Goal: Share content: Share content

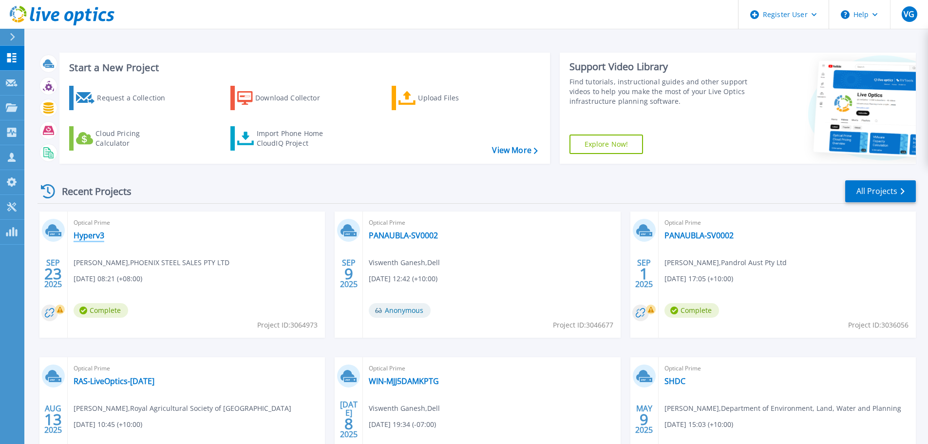
click at [97, 234] on link "Hyperv3" at bounding box center [89, 235] width 31 height 10
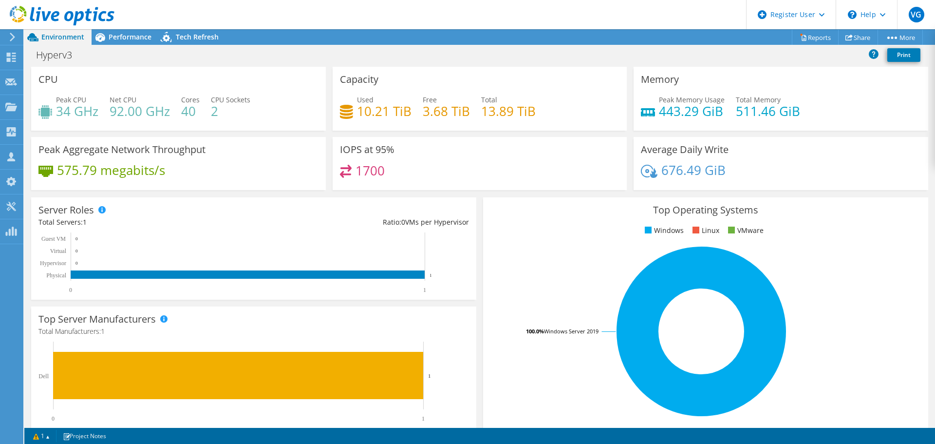
click at [509, 206] on h3 "Top Operating Systems" at bounding box center [705, 210] width 431 height 11
click at [495, 211] on h3 "Top Operating Systems" at bounding box center [705, 210] width 431 height 11
click at [498, 206] on h3 "Top Operating Systems" at bounding box center [705, 210] width 431 height 11
click at [475, 211] on div "Server Roles Physical Servers represent bare metal servers that were targets of…" at bounding box center [254, 248] width 452 height 109
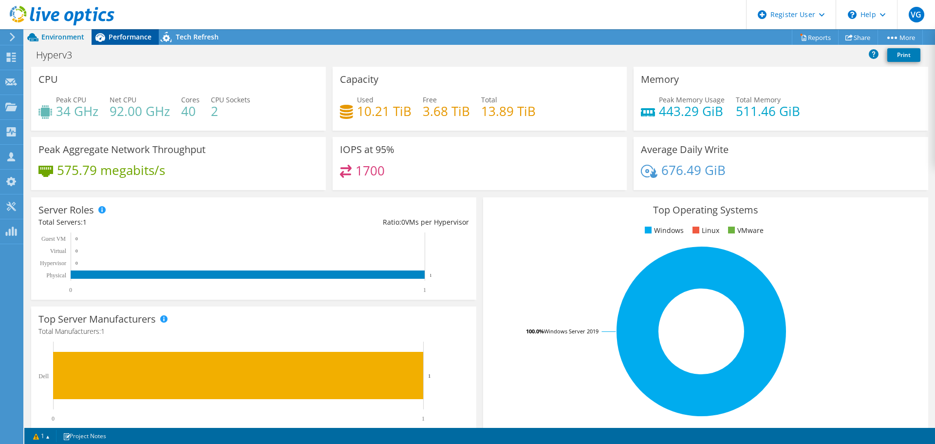
click at [134, 33] on span "Performance" at bounding box center [130, 36] width 43 height 9
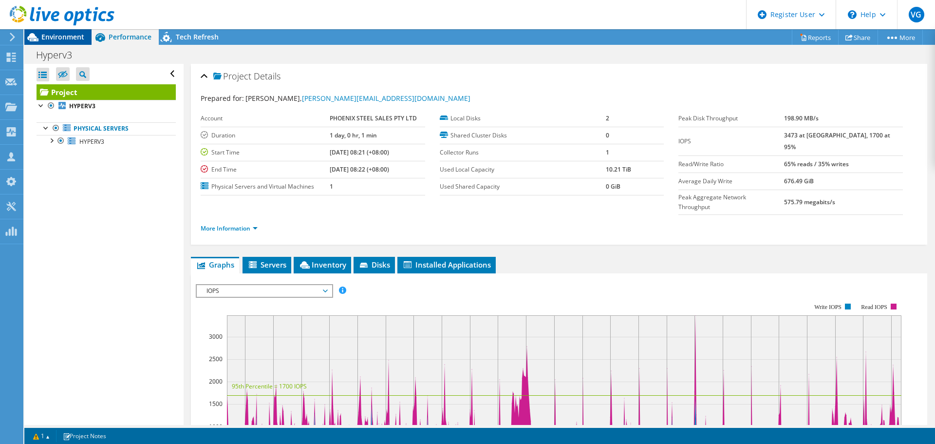
click at [68, 36] on span "Environment" at bounding box center [62, 36] width 43 height 9
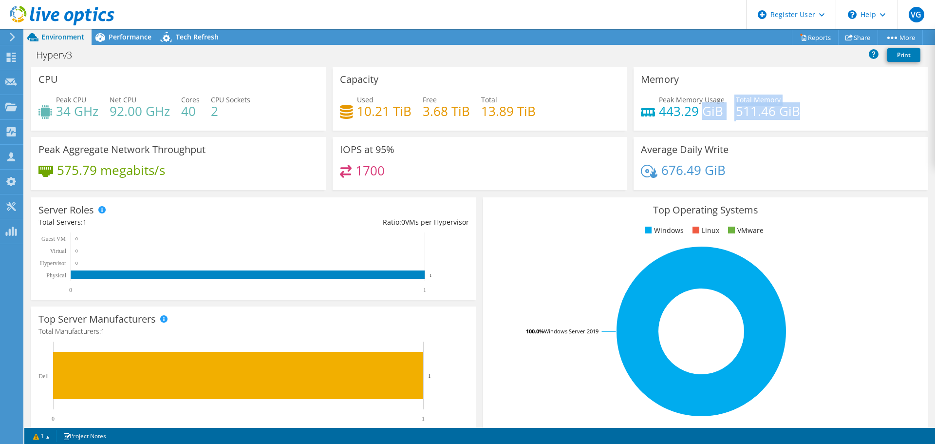
drag, startPoint x: 701, startPoint y: 110, endPoint x: 801, endPoint y: 110, distance: 100.3
click at [801, 110] on div "Peak Memory Usage 443.29 GiB Total Memory 511.46 GiB" at bounding box center [781, 110] width 280 height 32
click at [131, 41] on div "Performance" at bounding box center [125, 37] width 67 height 16
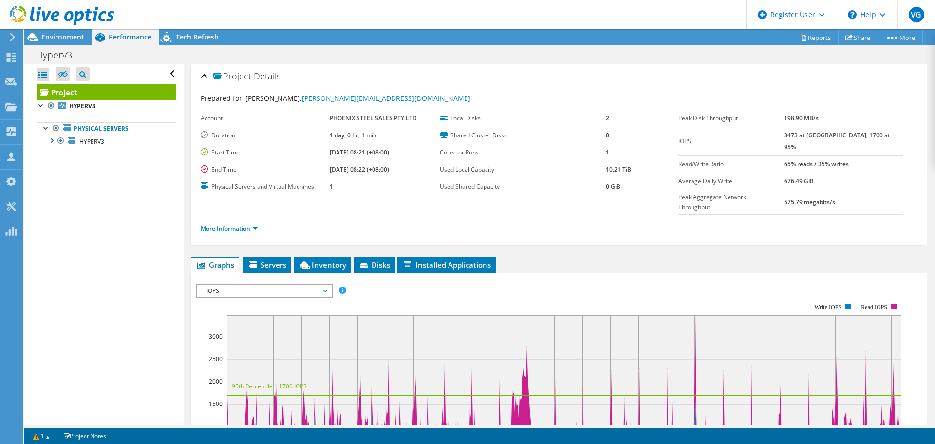
scroll to position [195, 0]
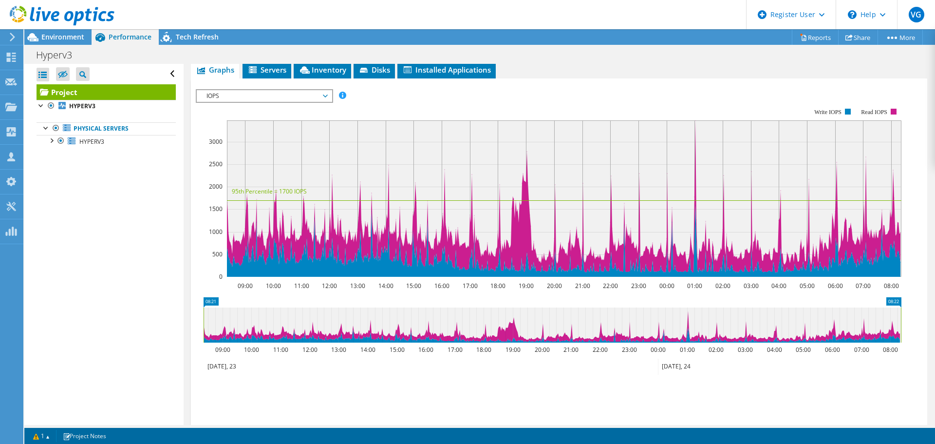
click at [267, 90] on span "IOPS" at bounding box center [264, 96] width 125 height 12
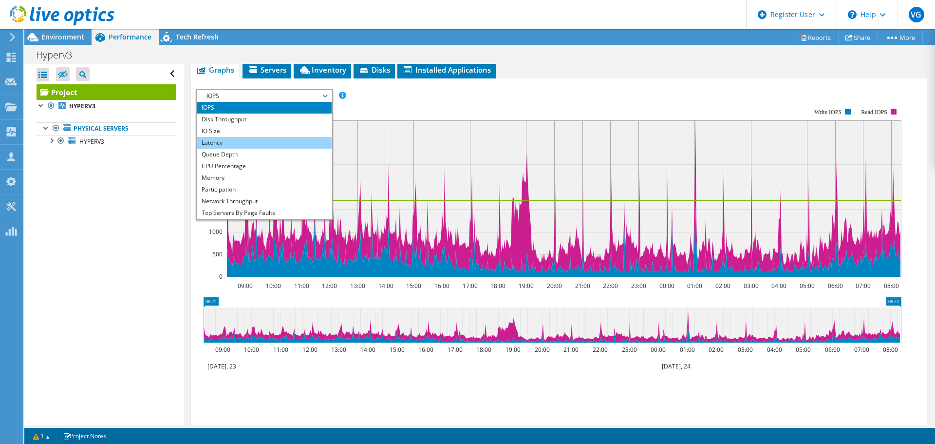
click at [245, 137] on li "Latency" at bounding box center [264, 143] width 135 height 12
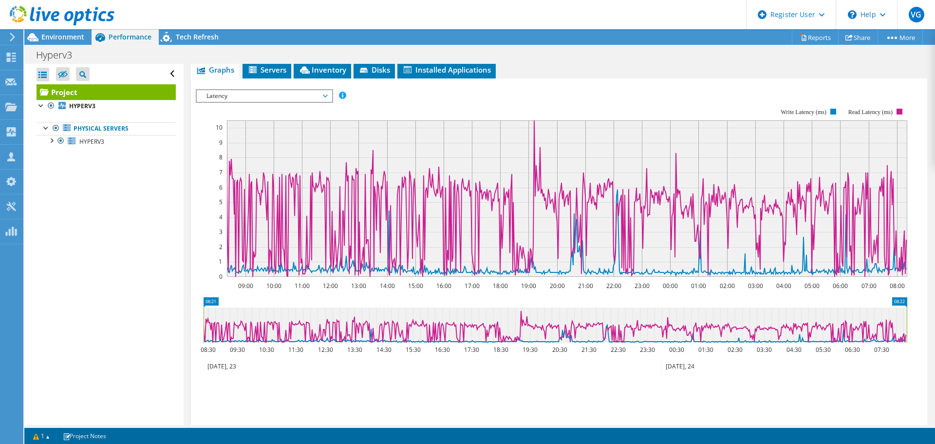
click at [239, 90] on span "Latency" at bounding box center [264, 96] width 125 height 12
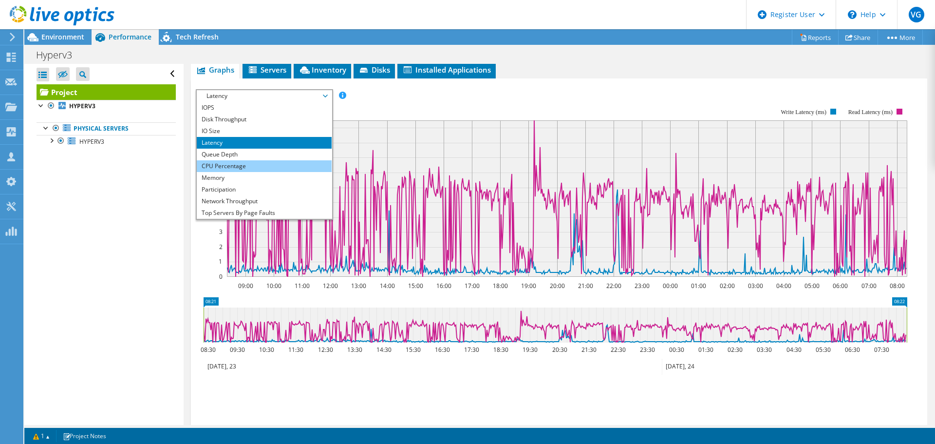
click at [234, 160] on li "CPU Percentage" at bounding box center [264, 166] width 135 height 12
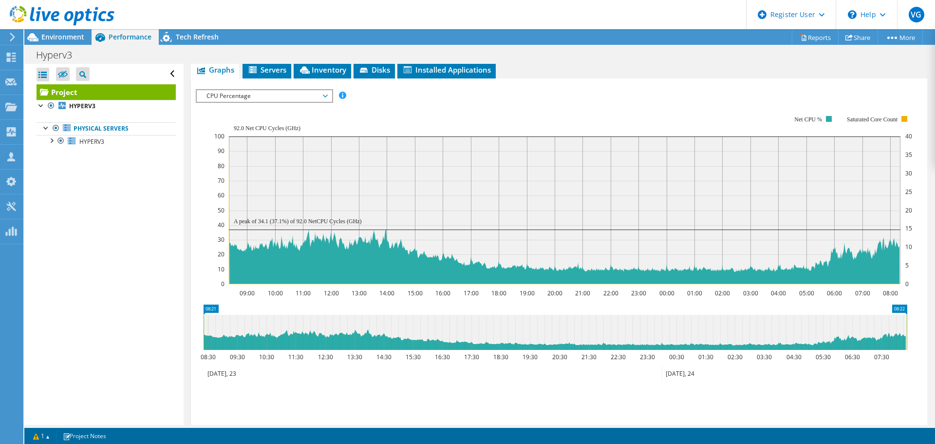
click at [272, 90] on span "CPU Percentage" at bounding box center [264, 96] width 125 height 12
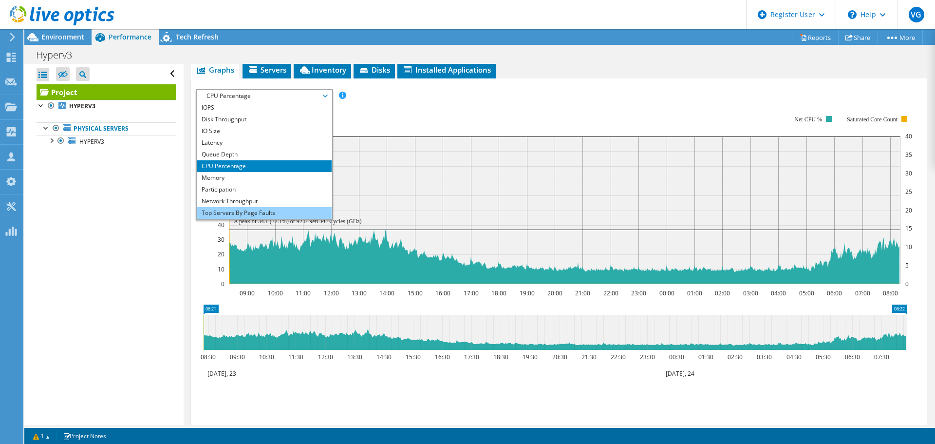
click at [249, 207] on li "Top Servers By Page Faults" at bounding box center [264, 213] width 135 height 12
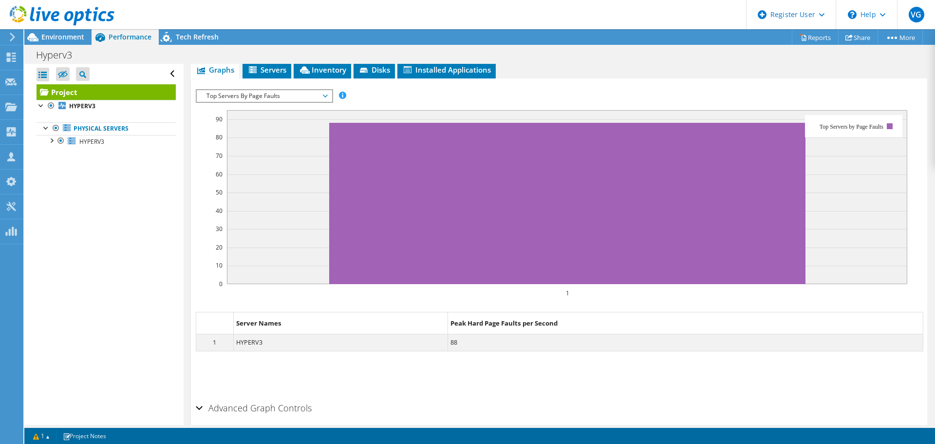
click at [283, 90] on span "Top Servers By Page Faults" at bounding box center [264, 96] width 125 height 12
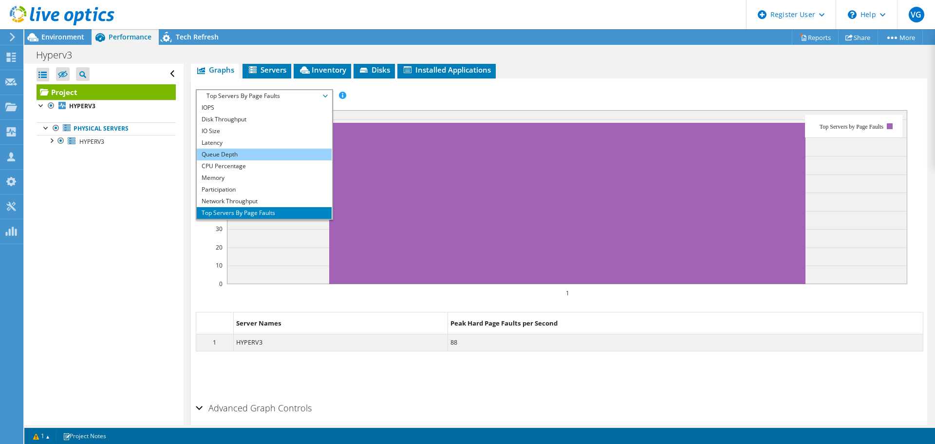
click at [250, 149] on li "Queue Depth" at bounding box center [264, 155] width 135 height 12
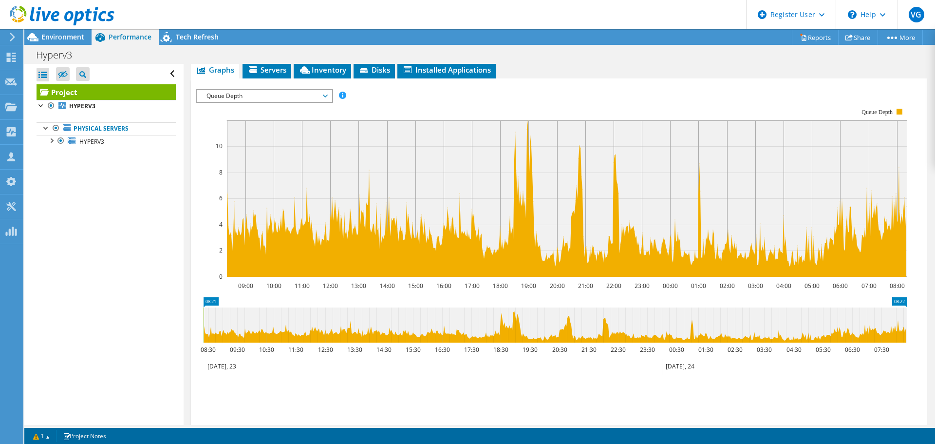
click at [430, 95] on rect at bounding box center [552, 192] width 712 height 195
click at [51, 42] on div "Environment" at bounding box center [57, 37] width 67 height 16
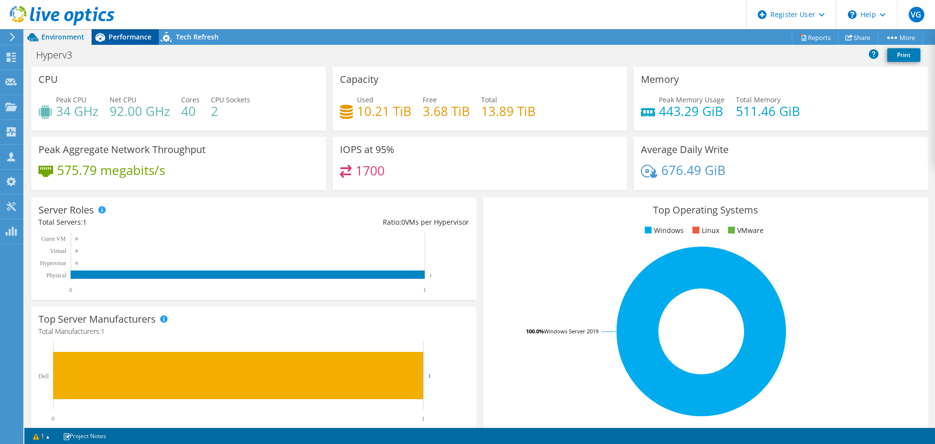
click at [127, 39] on span "Performance" at bounding box center [130, 36] width 43 height 9
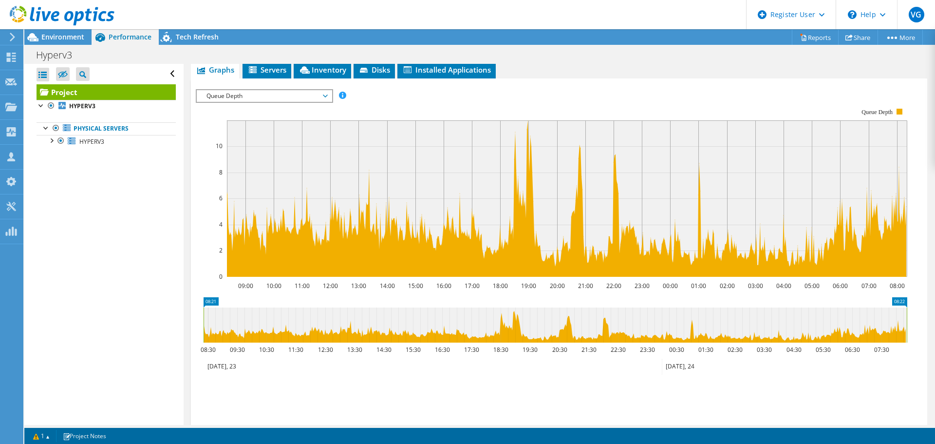
scroll to position [0, 0]
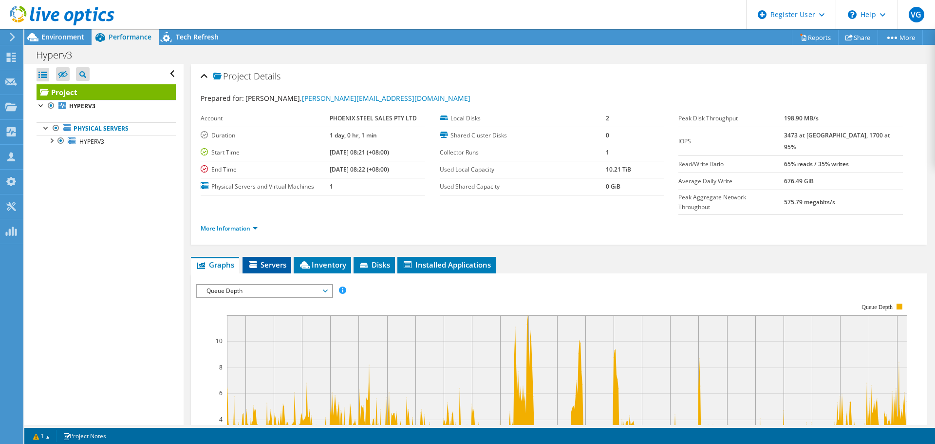
click at [249, 261] on icon at bounding box center [253, 264] width 8 height 7
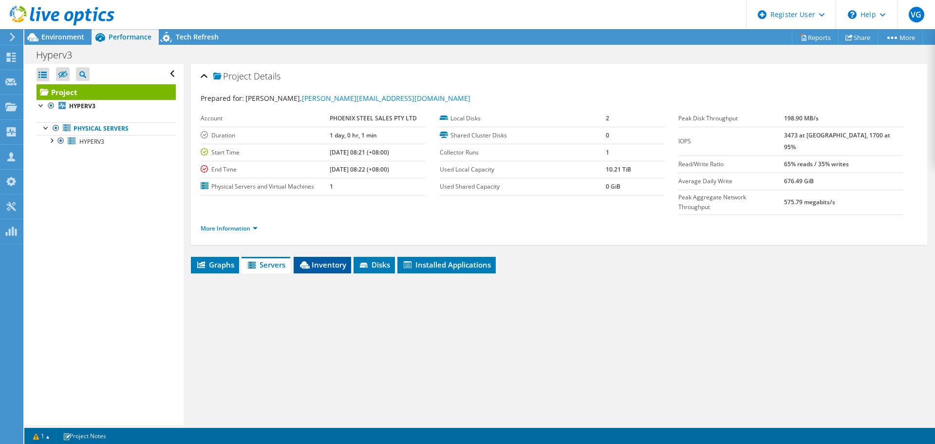
click at [331, 260] on span "Inventory" at bounding box center [323, 265] width 48 height 10
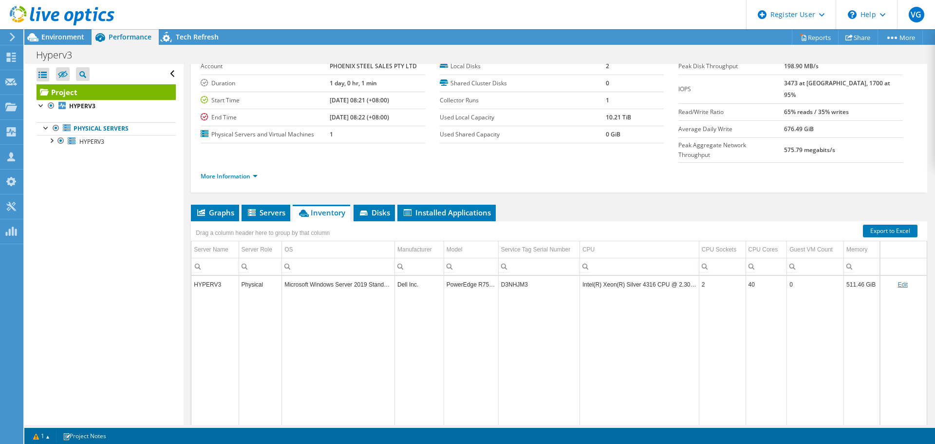
scroll to position [73, 0]
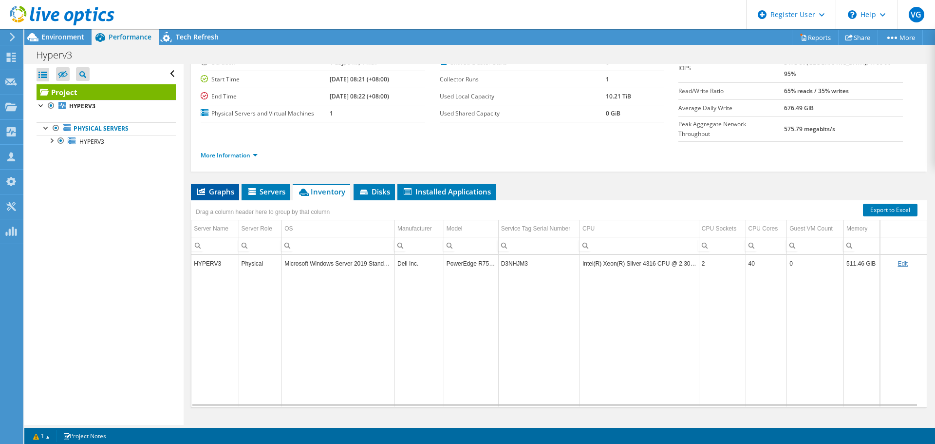
click at [222, 184] on li "Graphs" at bounding box center [215, 192] width 48 height 17
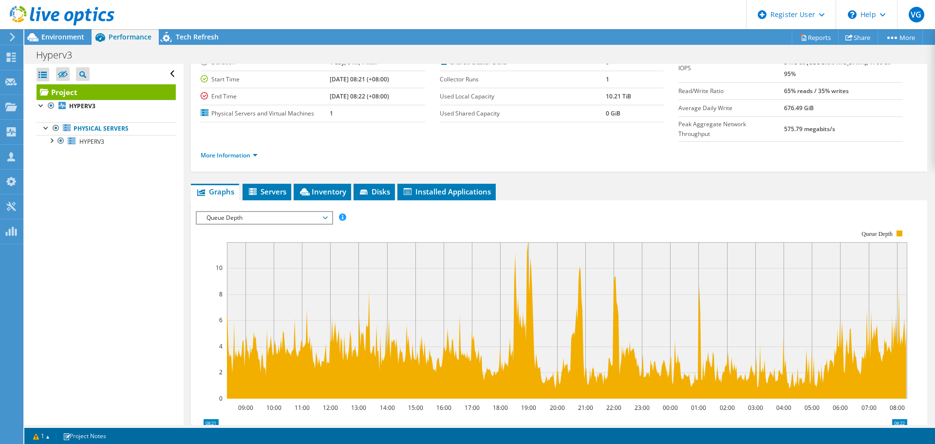
click at [293, 212] on span "Queue Depth" at bounding box center [264, 218] width 125 height 12
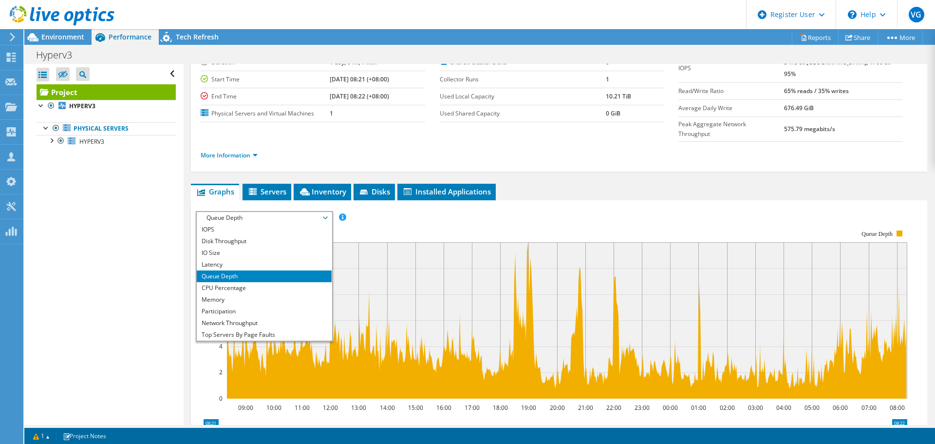
click at [541, 217] on rect at bounding box center [552, 314] width 712 height 195
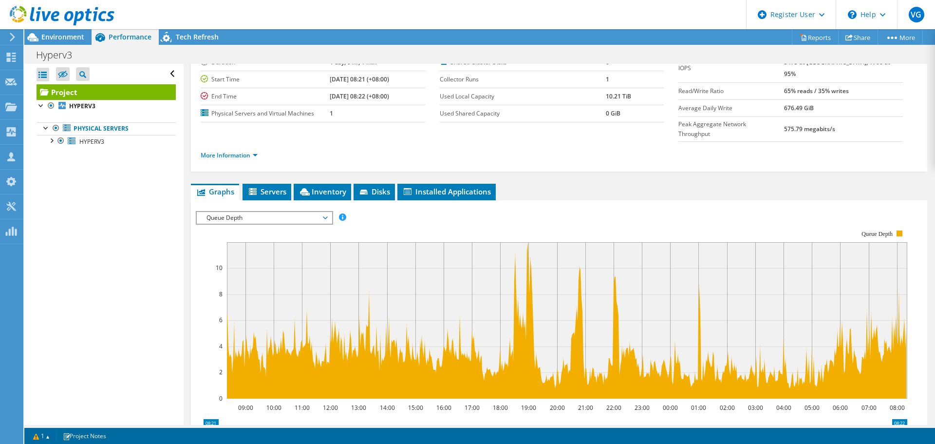
click at [557, 211] on div "IOPS Disk Throughput IO Size Latency Queue Depth CPU Percentage Memory Page Fau…" at bounding box center [559, 217] width 727 height 13
click at [66, 40] on span "Environment" at bounding box center [62, 36] width 43 height 9
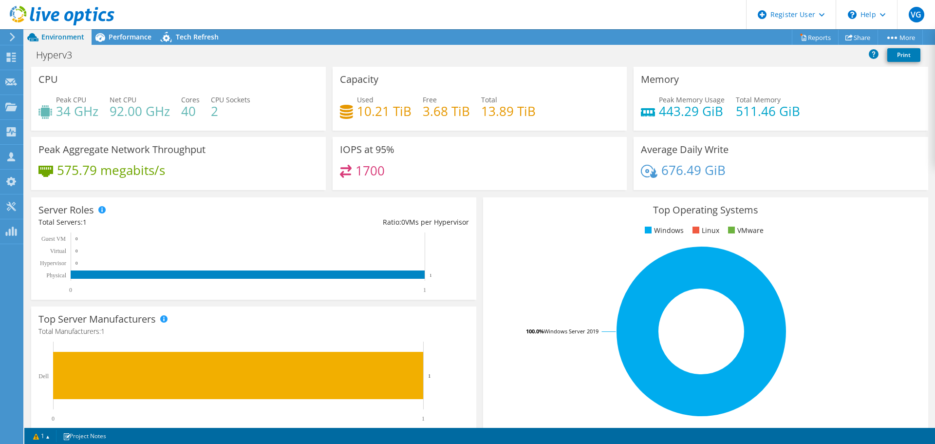
click at [98, 32] on div at bounding box center [57, 16] width 114 height 33
click at [107, 33] on icon at bounding box center [100, 37] width 17 height 17
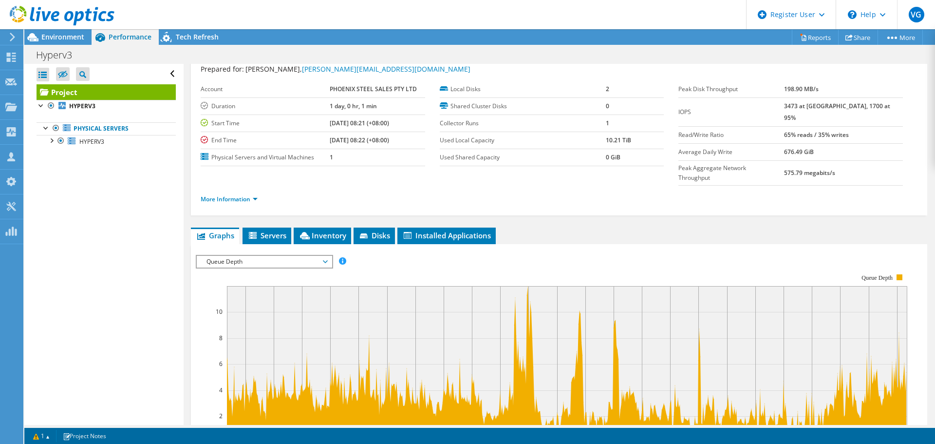
scroll to position [0, 0]
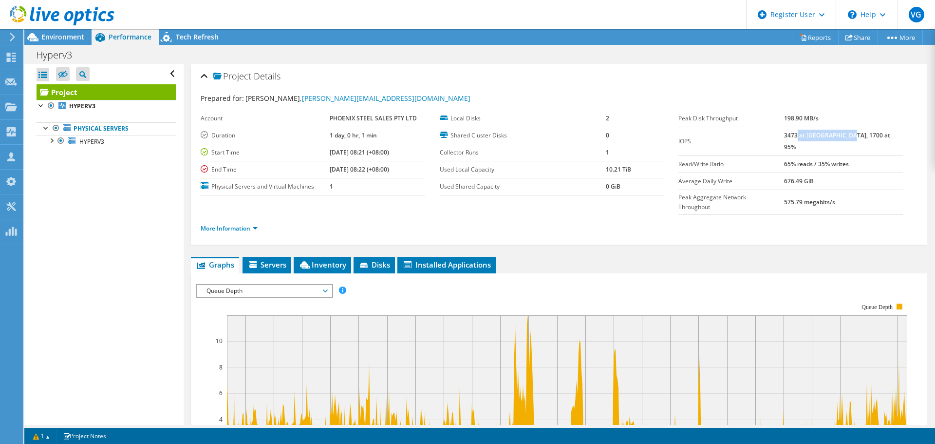
drag, startPoint x: 818, startPoint y: 135, endPoint x: 867, endPoint y: 132, distance: 49.3
click at [867, 132] on b "3473 at [GEOGRAPHIC_DATA], 1700 at 95%" at bounding box center [837, 141] width 106 height 20
click at [842, 160] on b "65% reads / 35% writes" at bounding box center [816, 164] width 65 height 8
click at [564, 257] on ul "Graphs Servers Inventory Hypervisor Disks Cluster Disks Installed Applications" at bounding box center [559, 265] width 736 height 17
click at [276, 285] on span "Queue Depth" at bounding box center [264, 291] width 125 height 12
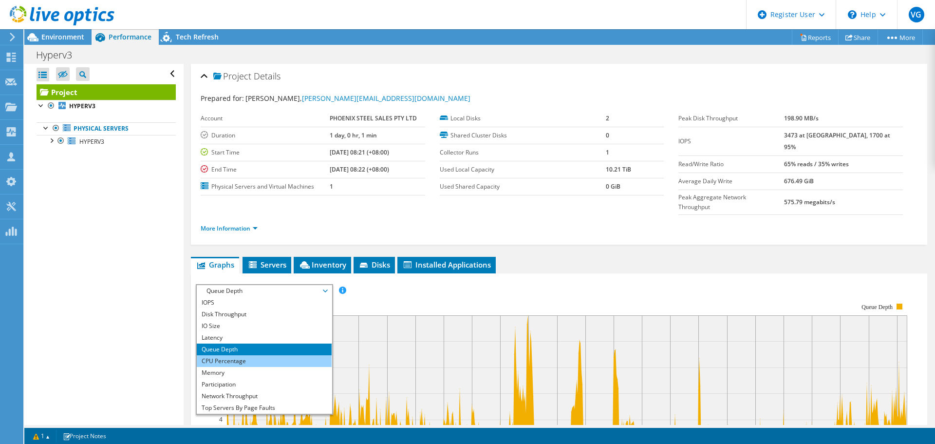
click at [251, 355] on li "CPU Percentage" at bounding box center [264, 361] width 135 height 12
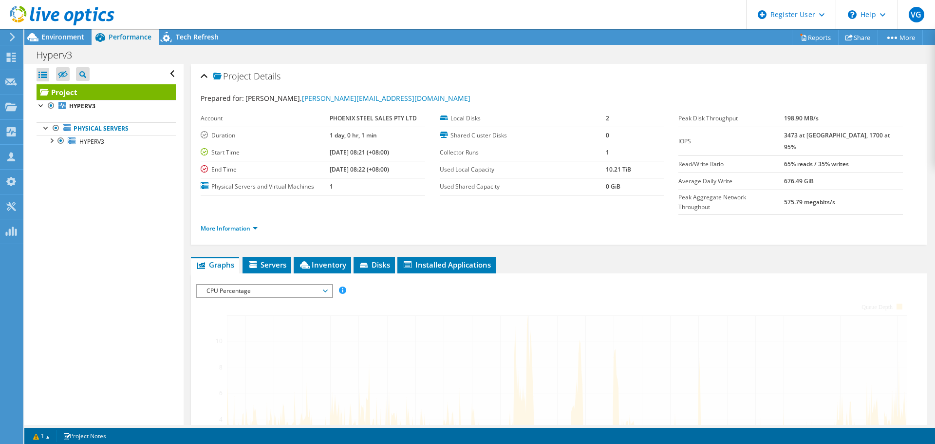
scroll to position [195, 0]
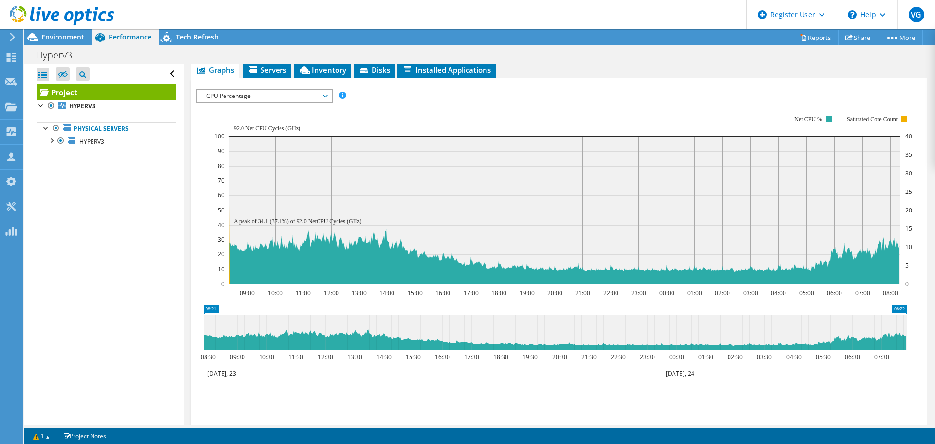
click at [314, 304] on icon "08:21 08:22 08:30 09:30 10:30 11:30 12:30 13:30 14:30 15:30 16:30 17:30 18:30 1…" at bounding box center [555, 343] width 719 height 78
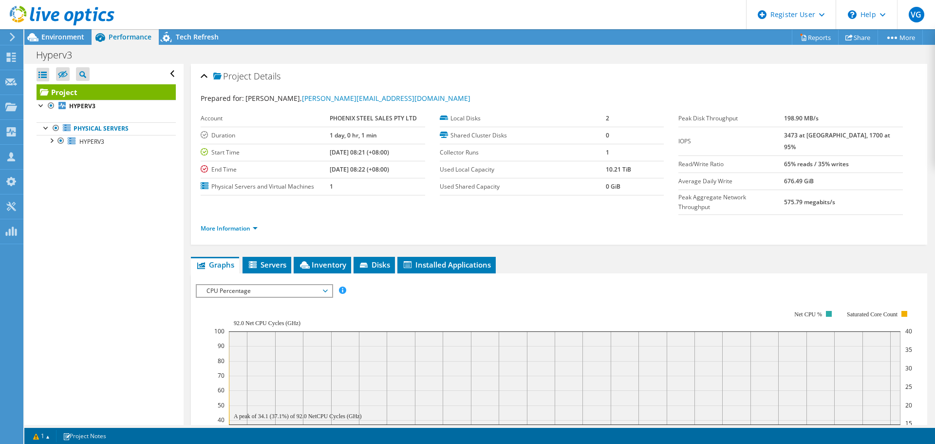
click at [309, 285] on span "CPU Percentage" at bounding box center [264, 291] width 125 height 12
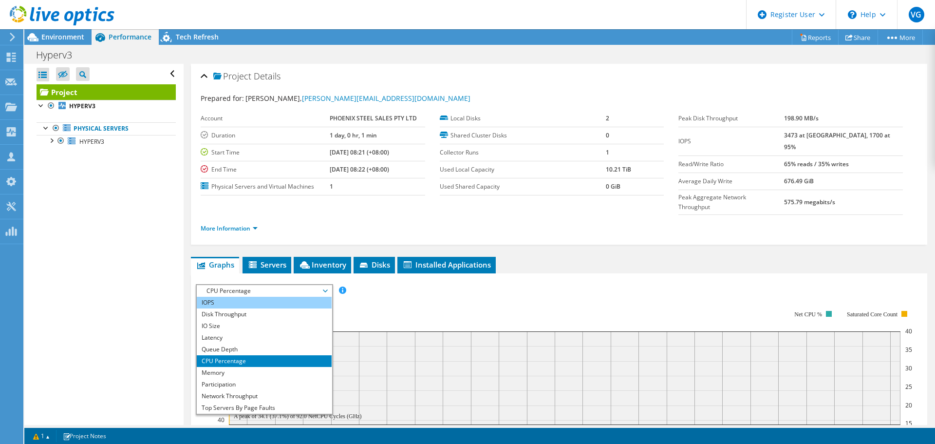
click at [301, 297] on li "IOPS" at bounding box center [264, 303] width 135 height 12
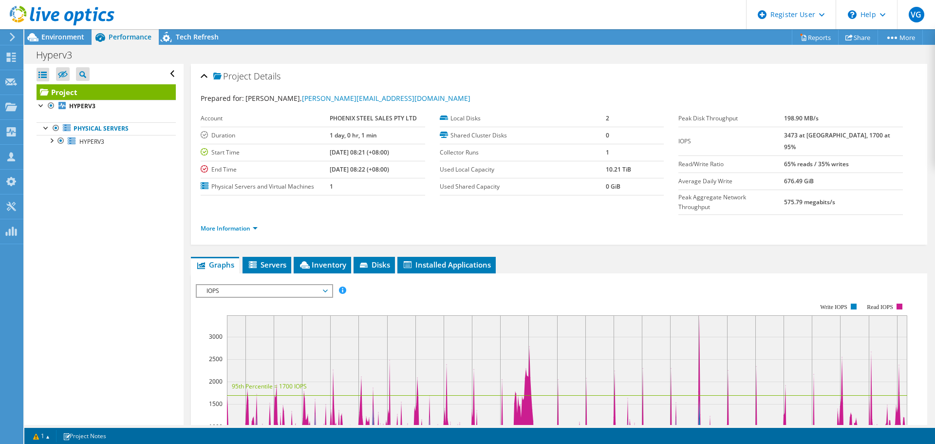
scroll to position [195, 0]
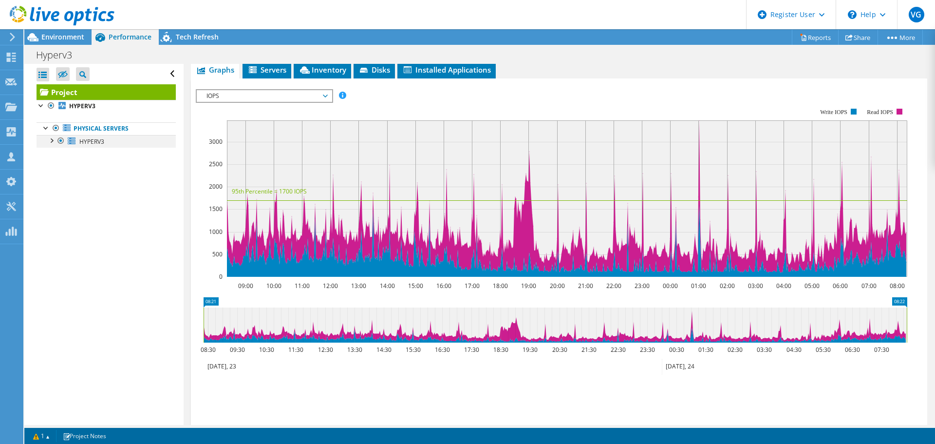
click at [53, 140] on div at bounding box center [51, 140] width 10 height 10
click at [187, 198] on div "Project Details Prepared for: Nigel Heath, nigel.heath@phoenixmetal.com.au Acco…" at bounding box center [559, 179] width 751 height 620
click at [5, 57] on icon at bounding box center [11, 57] width 12 height 9
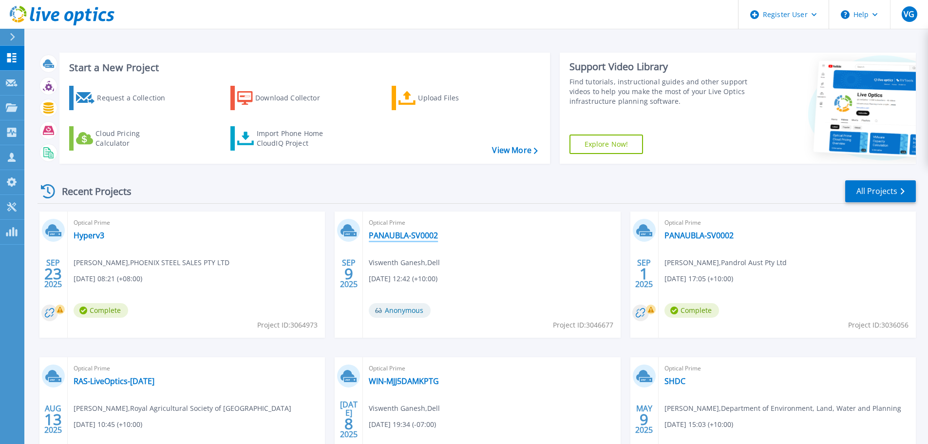
click at [414, 234] on link "PANAUBLA-SV0002" at bounding box center [403, 235] width 69 height 10
click at [695, 233] on link "PANAUBLA-SV0002" at bounding box center [698, 235] width 69 height 10
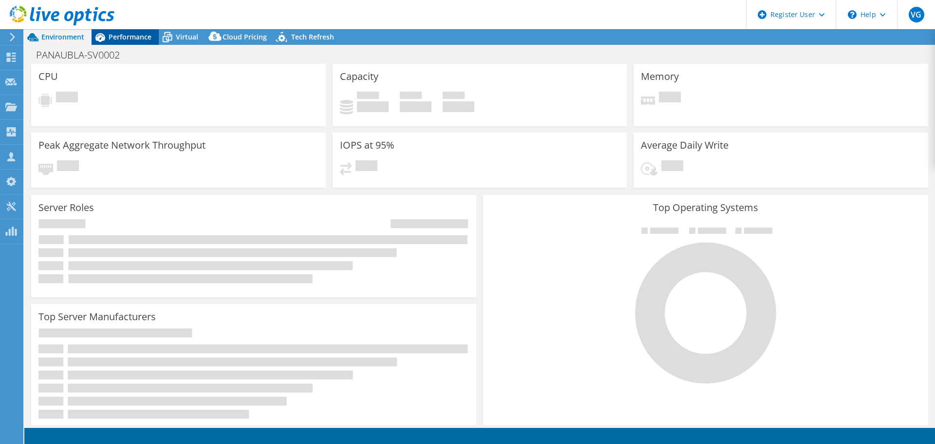
click at [132, 30] on div "Performance" at bounding box center [125, 37] width 67 height 16
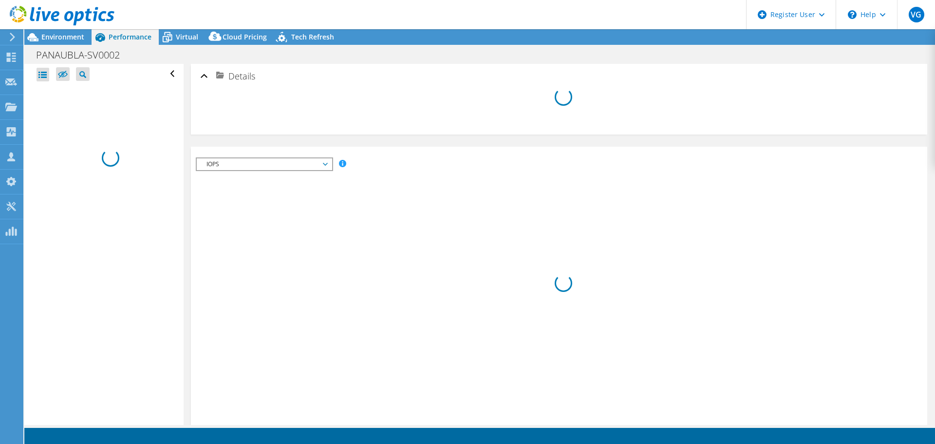
select select "Australia"
select select "AUD"
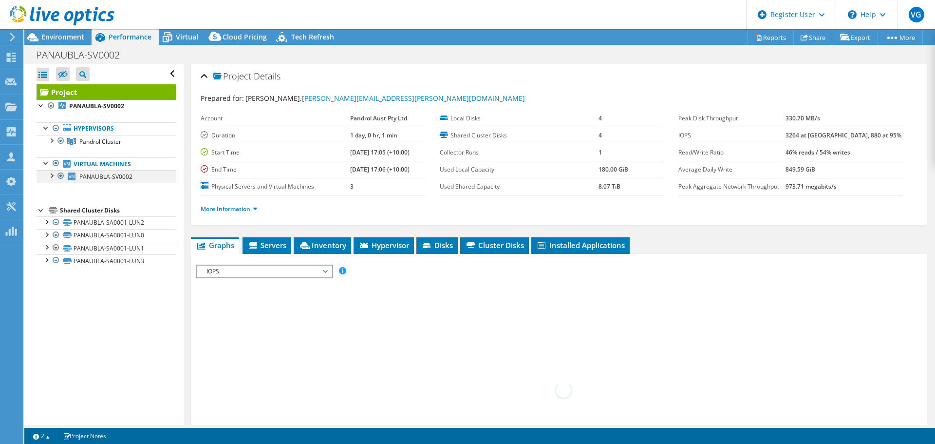
click at [52, 178] on div at bounding box center [51, 175] width 10 height 10
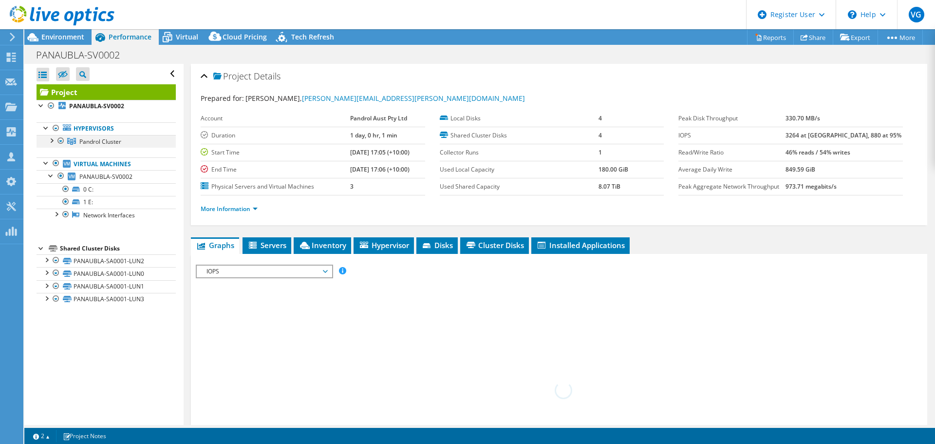
click at [53, 140] on div at bounding box center [51, 140] width 10 height 10
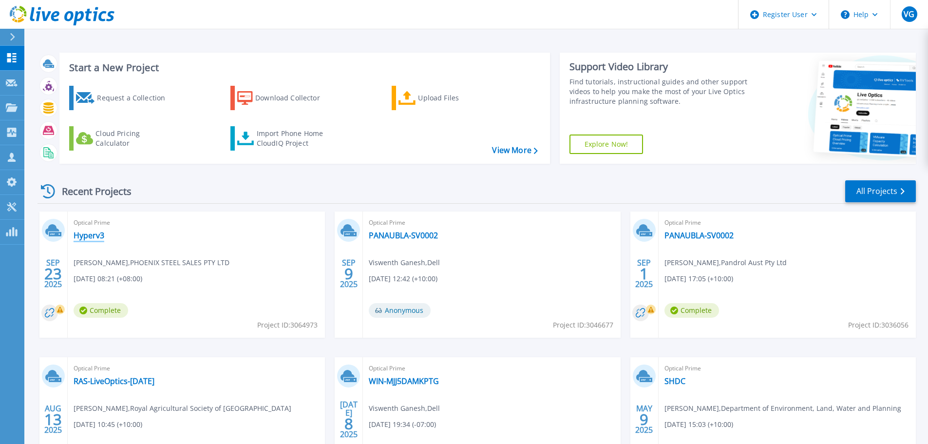
click at [87, 238] on link "Hyperv3" at bounding box center [89, 235] width 31 height 10
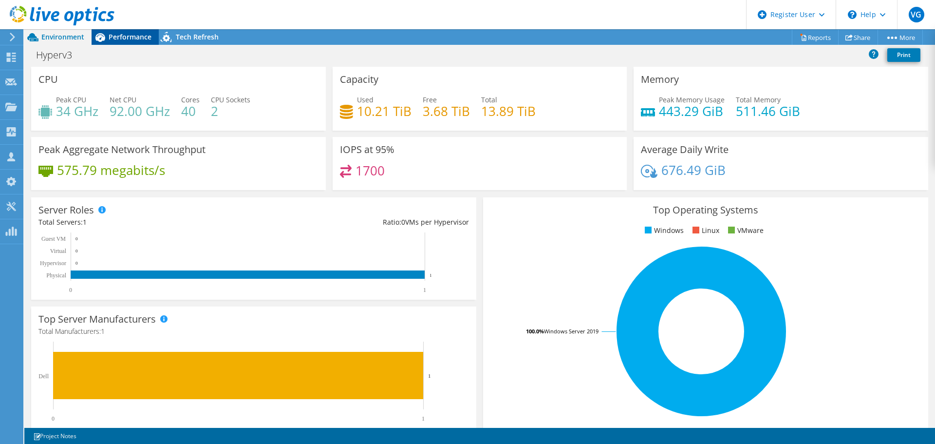
click at [111, 37] on span "Performance" at bounding box center [130, 36] width 43 height 9
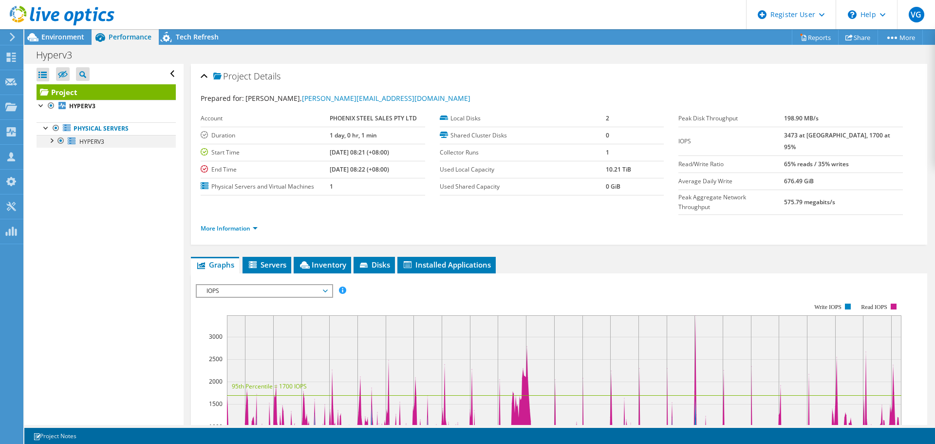
click at [51, 141] on div at bounding box center [51, 140] width 10 height 10
click at [71, 40] on span "Environment" at bounding box center [62, 36] width 43 height 9
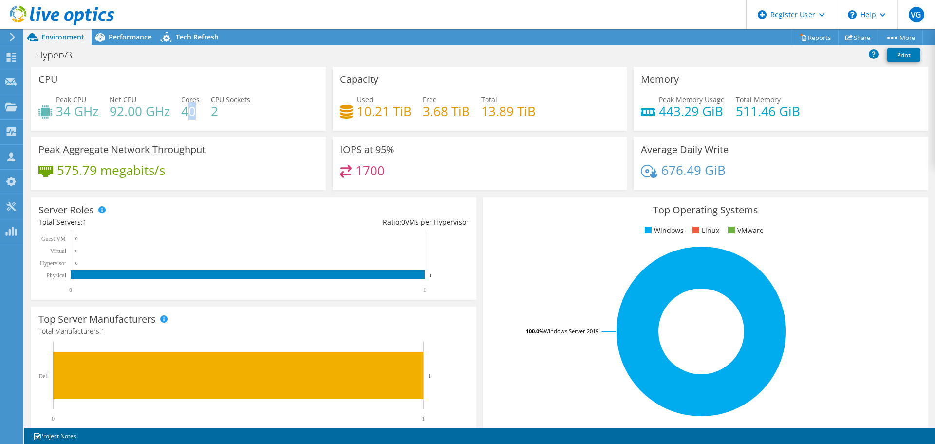
drag, startPoint x: 187, startPoint y: 112, endPoint x: 195, endPoint y: 111, distance: 7.9
click at [195, 111] on h4 "40" at bounding box center [190, 111] width 19 height 11
click at [130, 116] on h4 "92.00 GHz" at bounding box center [140, 111] width 60 height 11
drag, startPoint x: 113, startPoint y: 112, endPoint x: 165, endPoint y: 109, distance: 51.7
click at [165, 109] on h4 "92.00 GHz" at bounding box center [140, 111] width 60 height 11
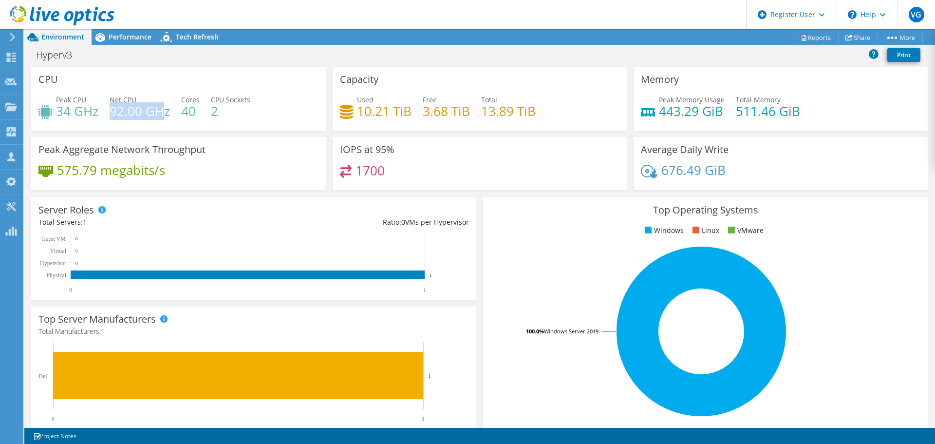
click at [165, 109] on h4 "92.00 GHz" at bounding box center [140, 111] width 60 height 11
click at [128, 112] on h4 "92.00 GHz" at bounding box center [140, 111] width 60 height 11
drag, startPoint x: 110, startPoint y: 112, endPoint x: 154, endPoint y: 112, distance: 43.8
click at [154, 112] on h4 "92.00 GHz" at bounding box center [140, 111] width 60 height 11
drag, startPoint x: 62, startPoint y: 111, endPoint x: 99, endPoint y: 111, distance: 36.5
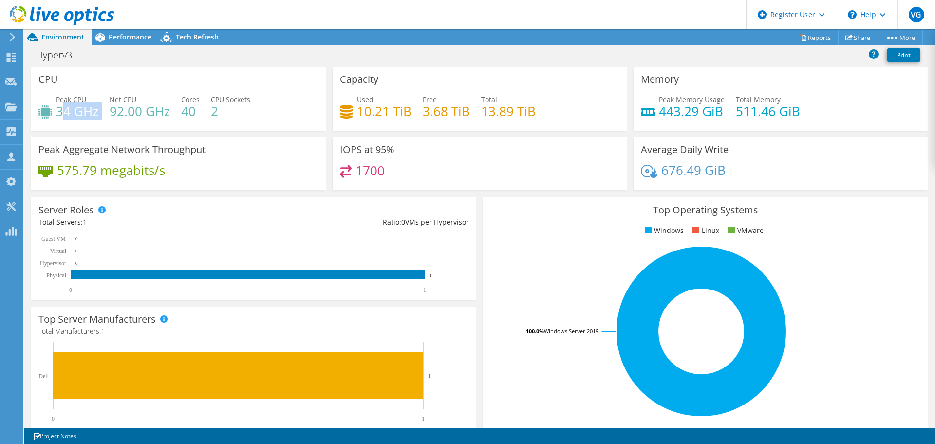
click at [99, 111] on div "Peak CPU 34 GHz Net CPU 92.00 GHz Cores 40 CPU Sockets 2" at bounding box center [178, 110] width 280 height 32
drag, startPoint x: 747, startPoint y: 115, endPoint x: 800, endPoint y: 112, distance: 52.7
click at [800, 112] on div "Peak Memory Usage 443.29 GiB Total Memory 511.46 GiB" at bounding box center [781, 110] width 280 height 32
click at [802, 114] on div "Peak Memory Usage 443.29 GiB Total Memory 511.46 GiB" at bounding box center [781, 110] width 280 height 32
drag, startPoint x: 671, startPoint y: 110, endPoint x: 706, endPoint y: 109, distance: 35.1
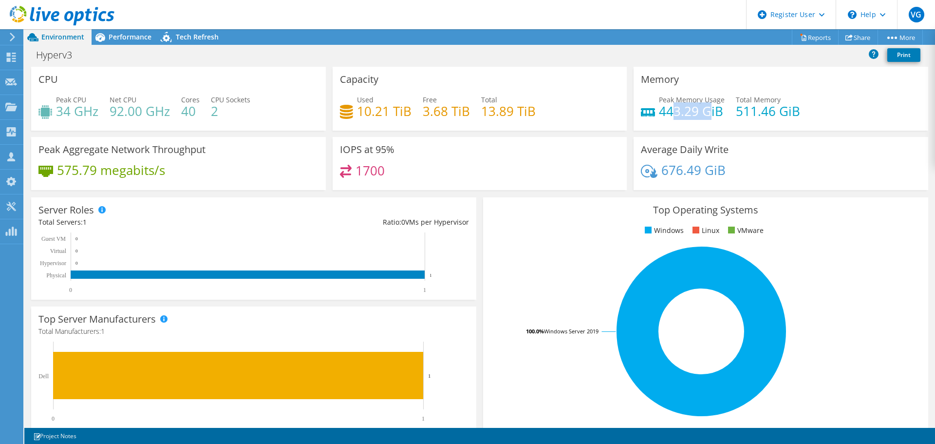
click at [706, 109] on h4 "443.29 GiB" at bounding box center [692, 111] width 66 height 11
click at [725, 127] on div "Memory Peak Memory Usage 443.29 GiB Total Memory 511.46 GiB" at bounding box center [781, 99] width 295 height 64
click at [60, 36] on span "Environment" at bounding box center [62, 36] width 43 height 9
click at [848, 38] on icon at bounding box center [848, 37] width 7 height 7
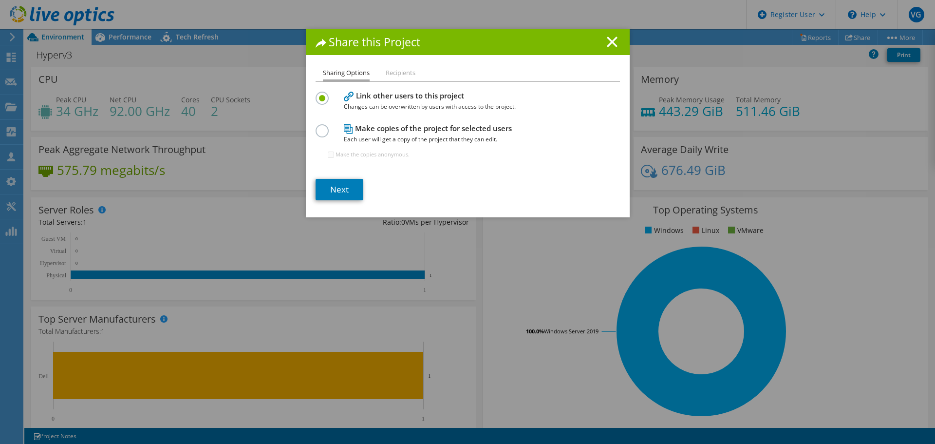
click at [316, 127] on label at bounding box center [324, 125] width 17 height 2
click at [0, 0] on input "radio" at bounding box center [0, 0] width 0 height 0
click at [336, 188] on link "Next" at bounding box center [340, 189] width 48 height 21
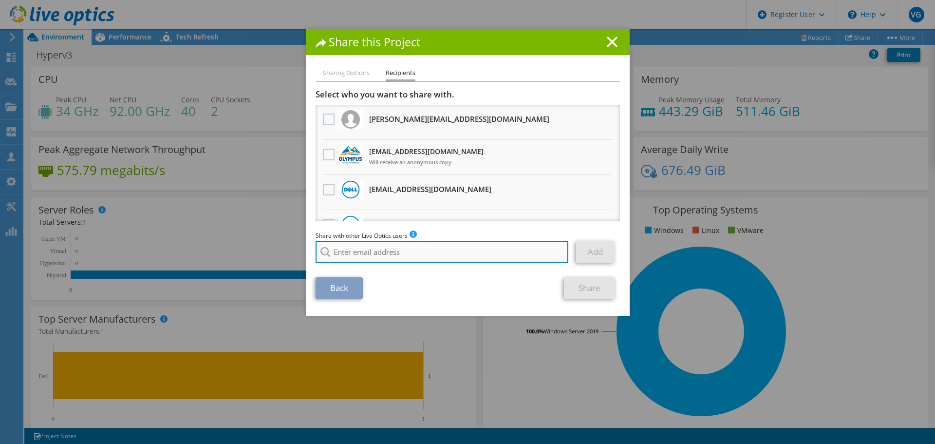
click at [394, 249] on input "search" at bounding box center [442, 251] width 253 height 21
paste input "[EMAIL_ADDRESS][DOMAIN_NAME];"
type input "[EMAIL_ADDRESS][DOMAIN_NAME]"
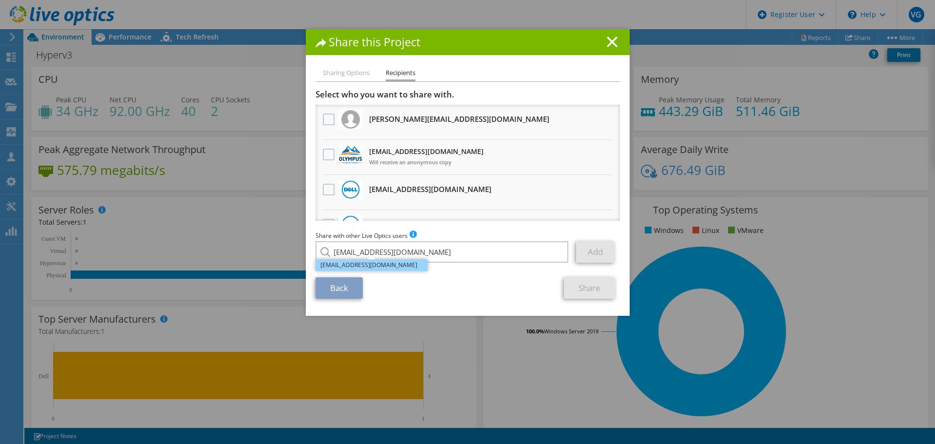
click at [379, 266] on li "[EMAIL_ADDRESS][DOMAIN_NAME]" at bounding box center [372, 265] width 112 height 12
click at [593, 255] on link "Add" at bounding box center [595, 251] width 38 height 21
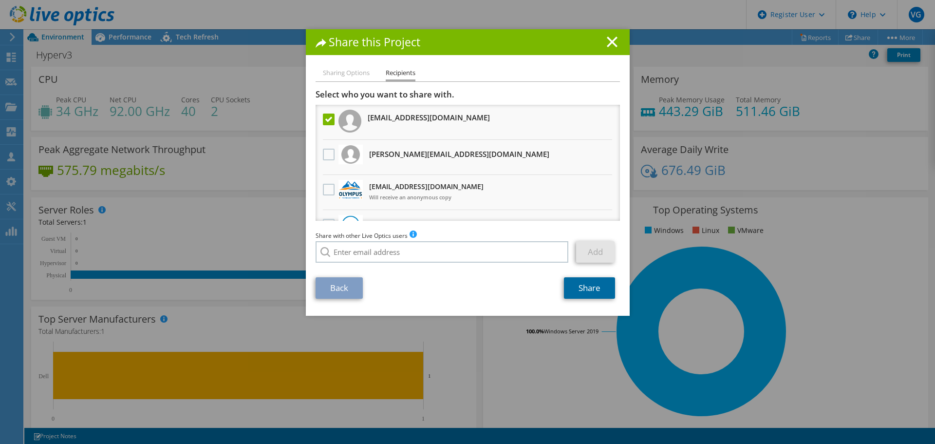
click at [589, 292] on link "Share" at bounding box center [589, 287] width 51 height 21
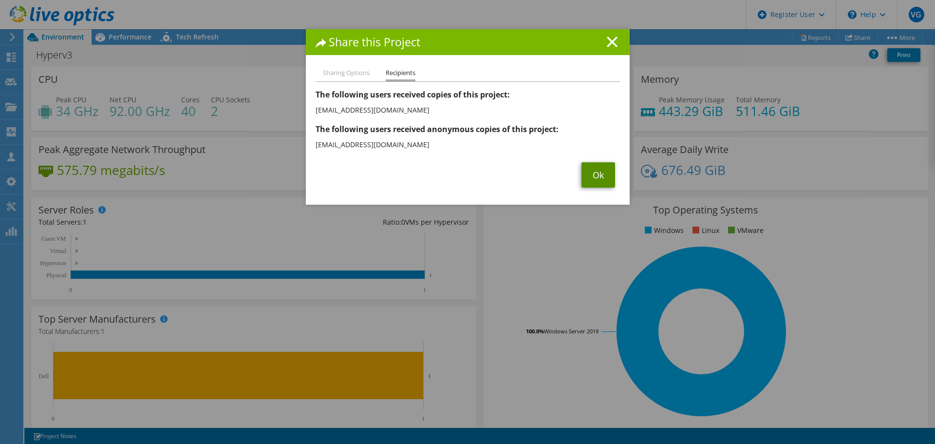
click at [591, 172] on link "Ok" at bounding box center [599, 174] width 34 height 25
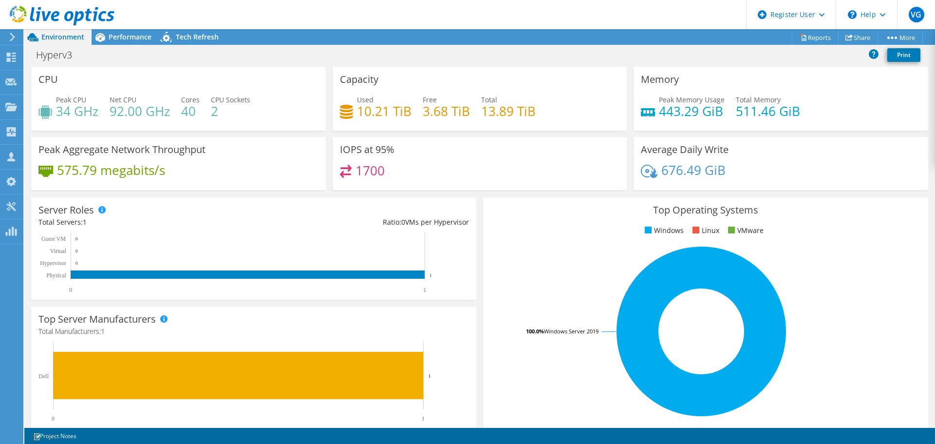
click at [206, 218] on div "Total Servers: 1" at bounding box center [145, 222] width 215 height 11
click at [128, 32] on span "Performance" at bounding box center [130, 36] width 43 height 9
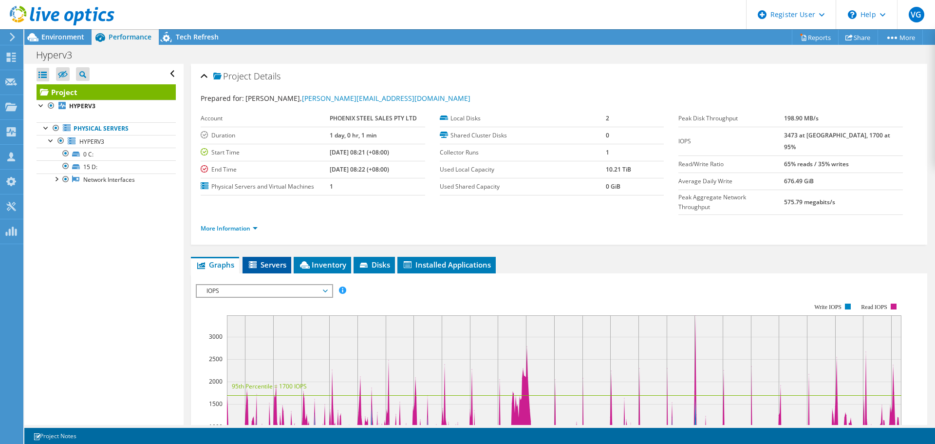
click at [256, 261] on icon at bounding box center [254, 265] width 10 height 8
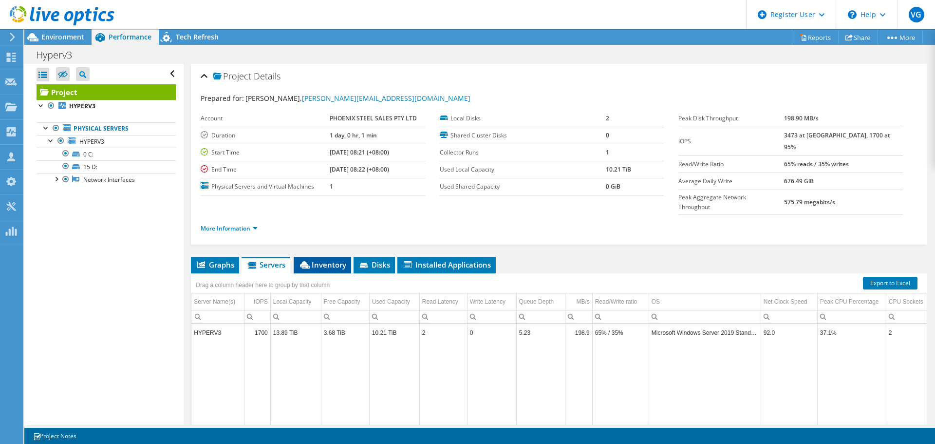
click at [325, 260] on span "Inventory" at bounding box center [323, 265] width 48 height 10
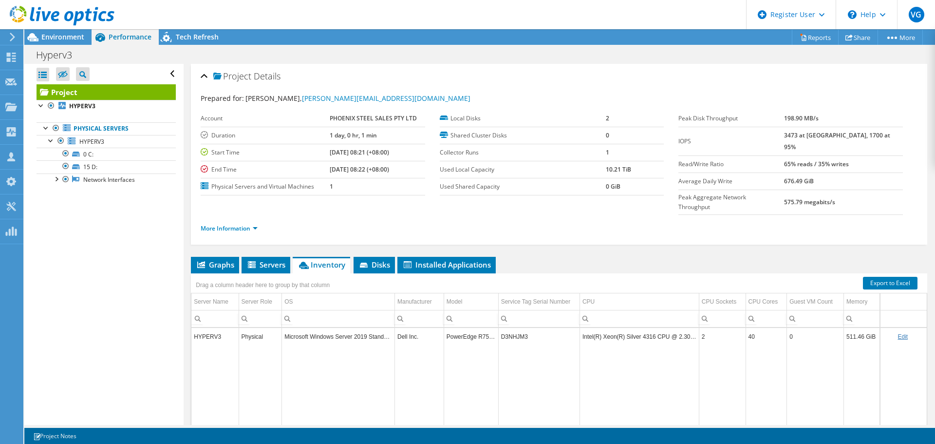
click at [54, 31] on div at bounding box center [57, 16] width 114 height 33
click at [55, 34] on span "Environment" at bounding box center [62, 36] width 43 height 9
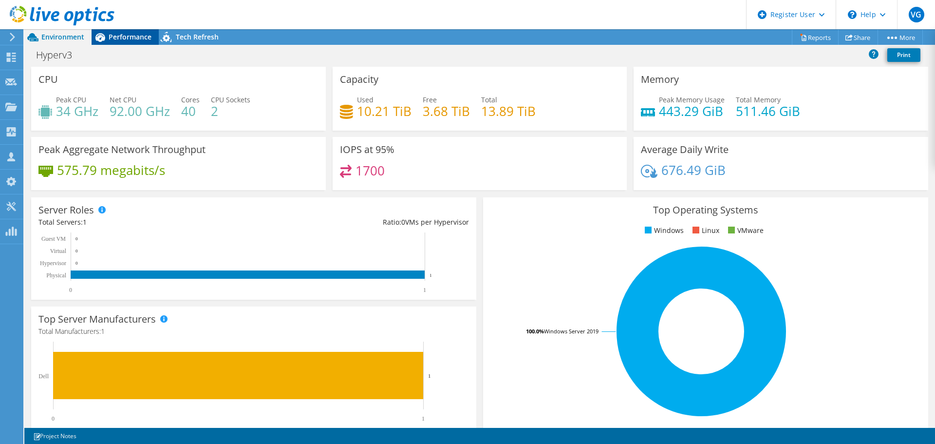
click at [126, 29] on div "Performance" at bounding box center [125, 37] width 67 height 16
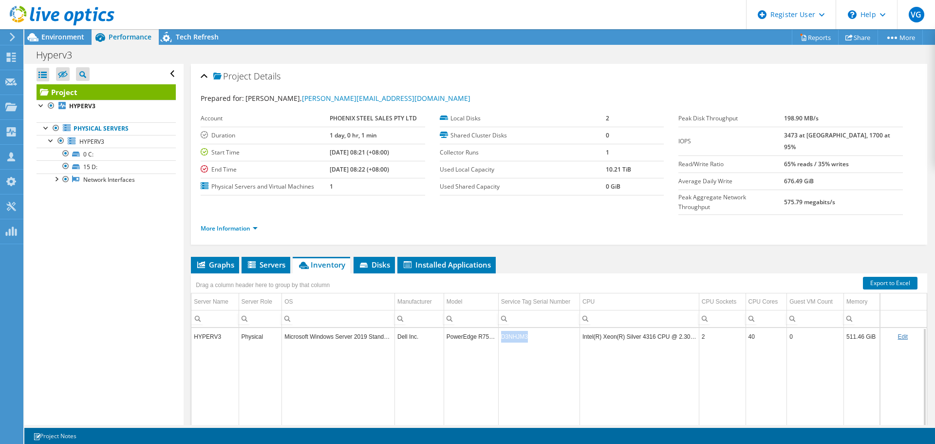
drag, startPoint x: 528, startPoint y: 319, endPoint x: 498, endPoint y: 317, distance: 30.3
click at [498, 328] on td "D3NHJM3" at bounding box center [538, 336] width 81 height 17
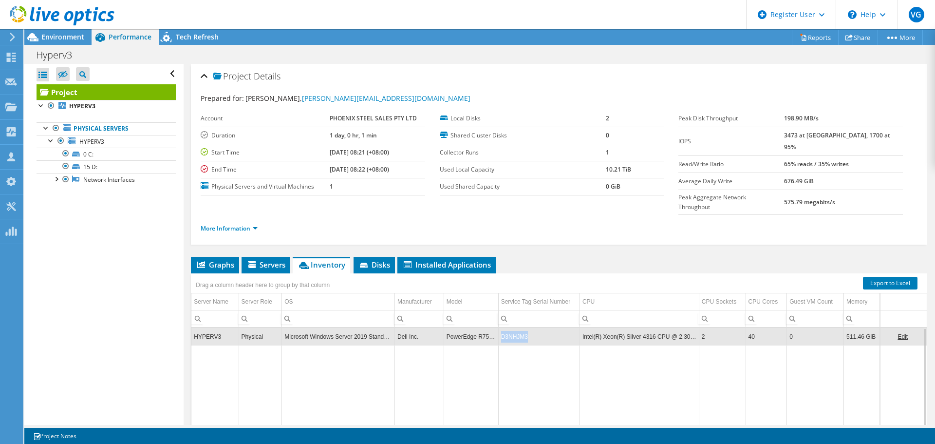
copy td "D3NHJM3"
click at [71, 40] on span "Environment" at bounding box center [62, 36] width 43 height 9
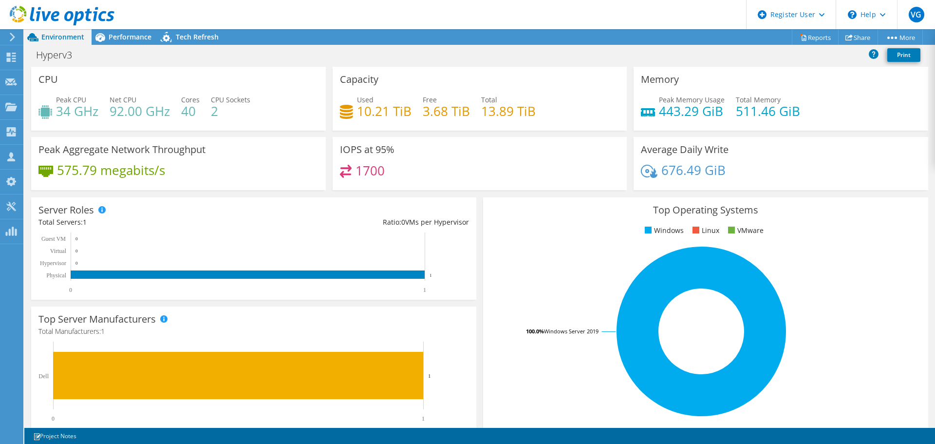
click at [187, 172] on div "575.79 megabits/s" at bounding box center [178, 175] width 280 height 20
